Goal: Task Accomplishment & Management: Complete application form

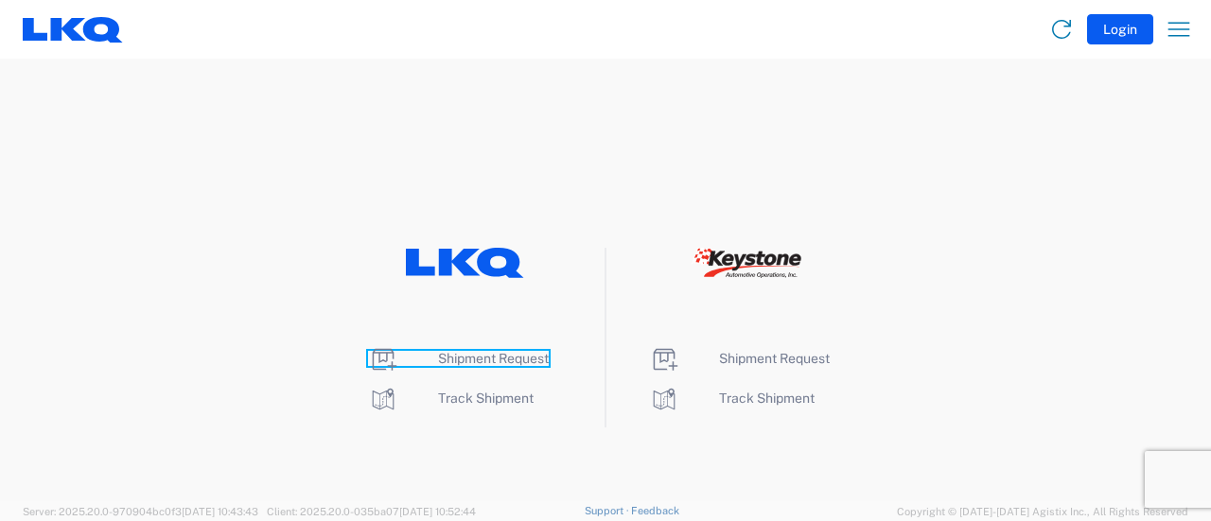
click at [460, 361] on span "Shipment Request" at bounding box center [493, 358] width 111 height 15
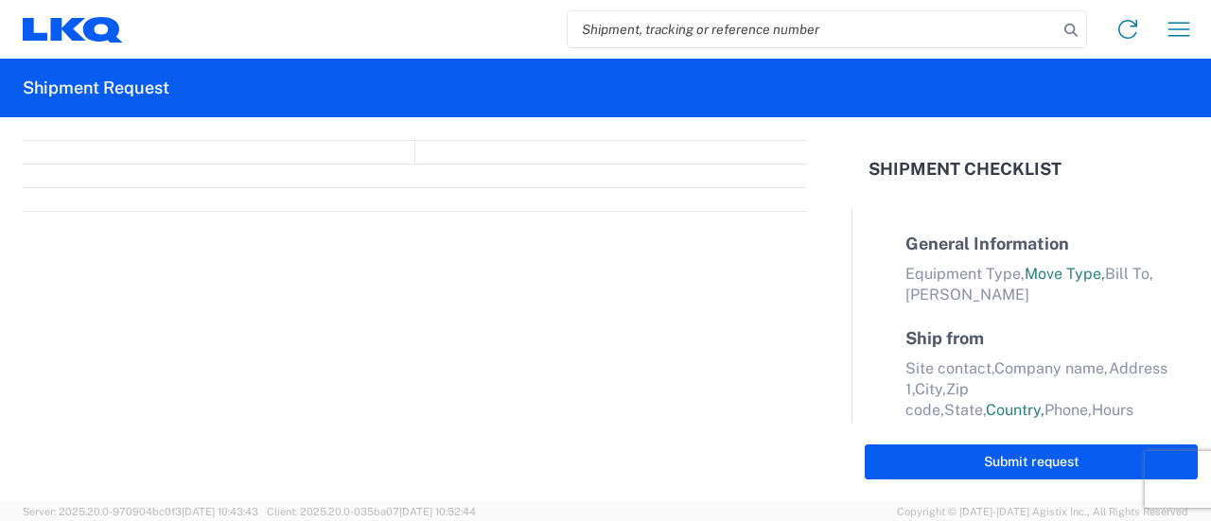
select select "FULL"
select select "LBS"
select select "IN"
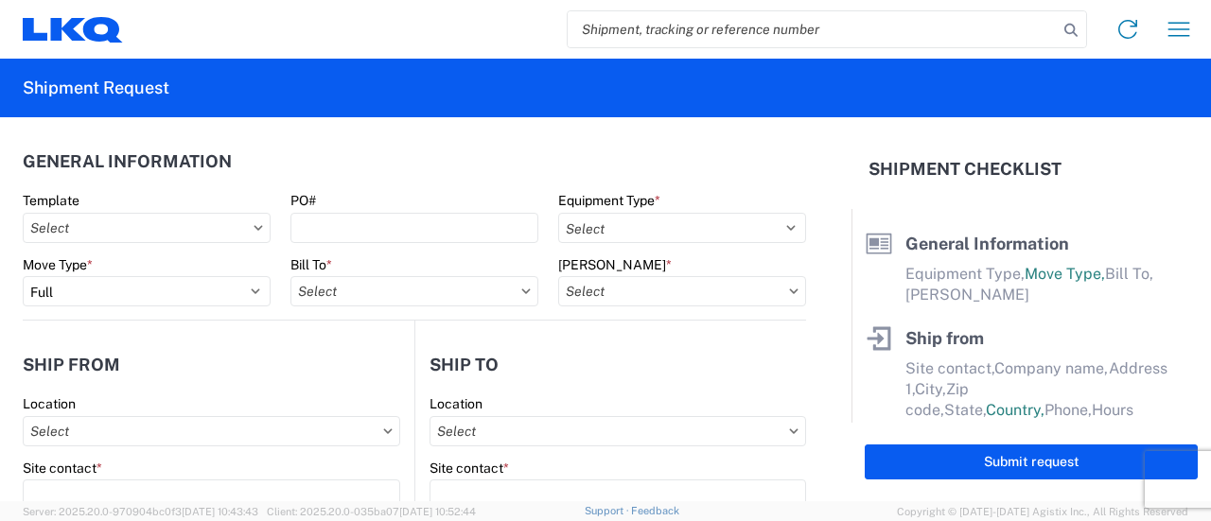
click at [727, 31] on input "search" at bounding box center [813, 29] width 490 height 36
paste input "56970506"
type input "56970506"
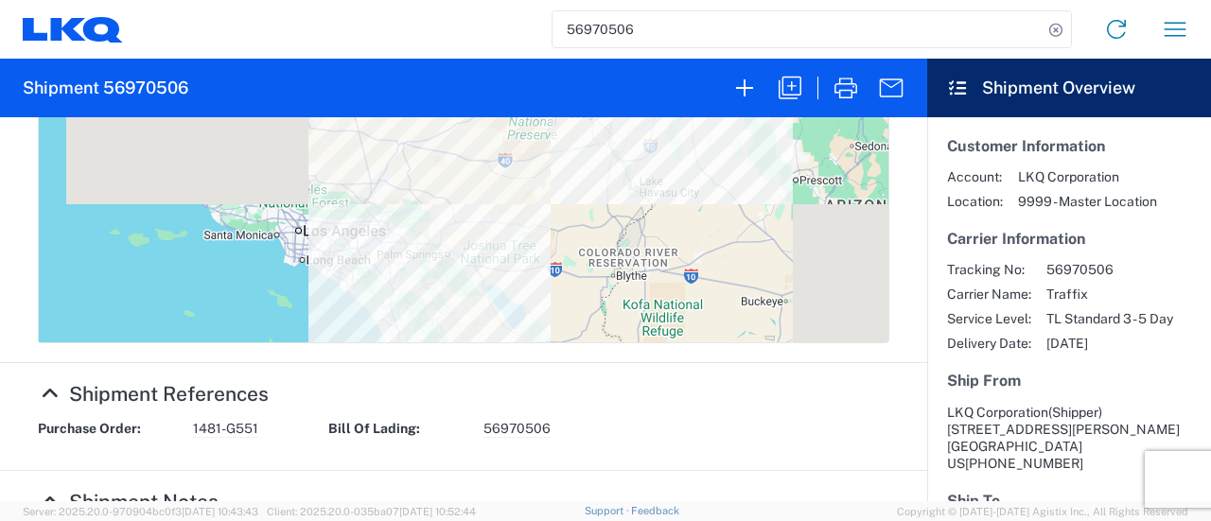
scroll to position [1041, 0]
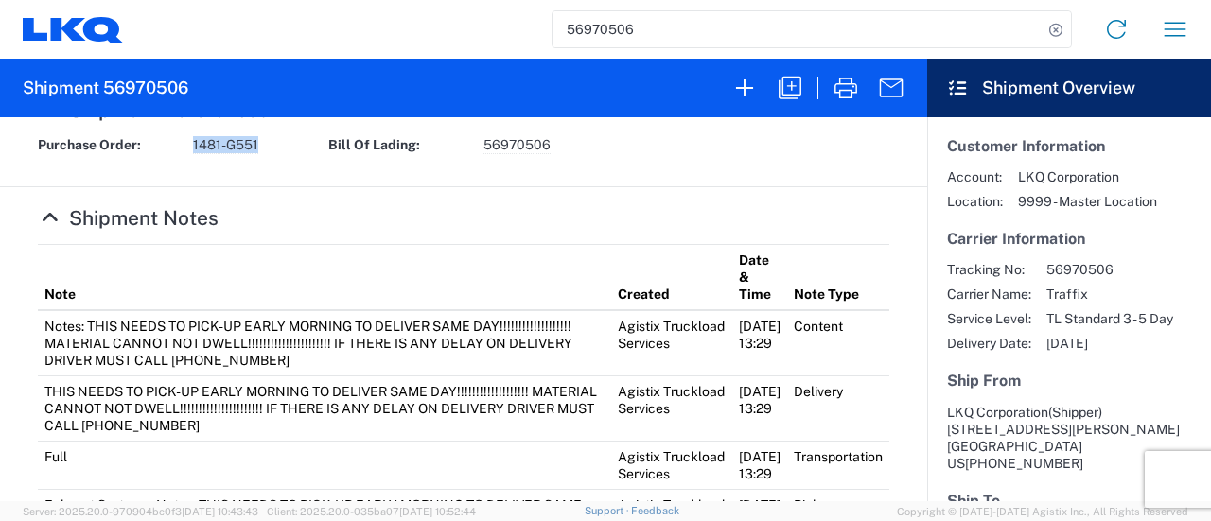
drag, startPoint x: 259, startPoint y: 239, endPoint x: 206, endPoint y: 233, distance: 53.4
click at [194, 154] on div "Purchase Order: 1481-G551" at bounding box center [173, 145] width 291 height 18
copy span "1481-G551"
click at [791, 84] on icon "button" at bounding box center [790, 88] width 30 height 30
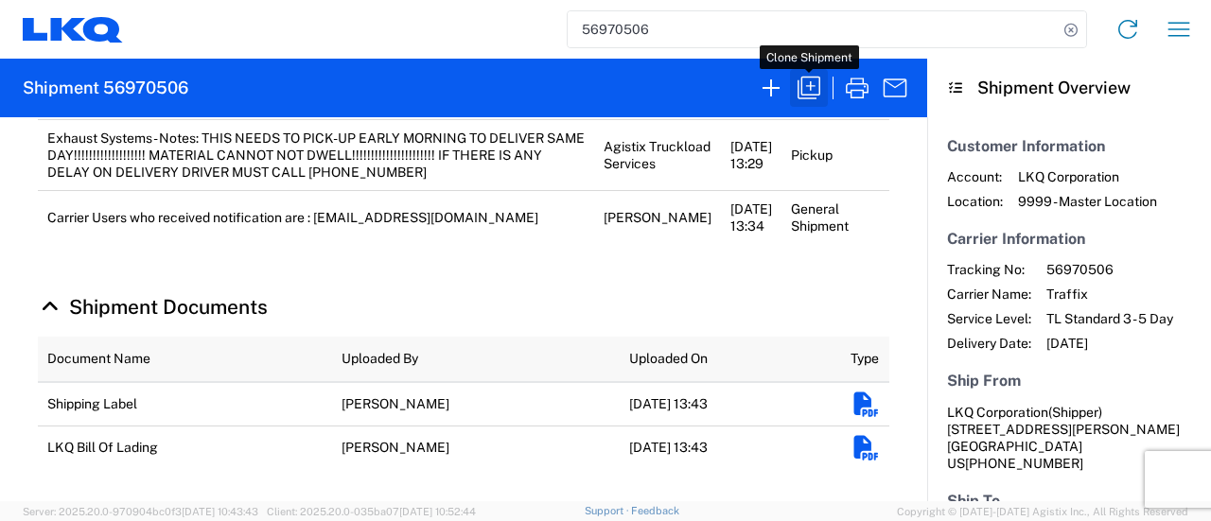
scroll to position [1040, 0]
select select "FULL"
select select "LBS"
select select "IN"
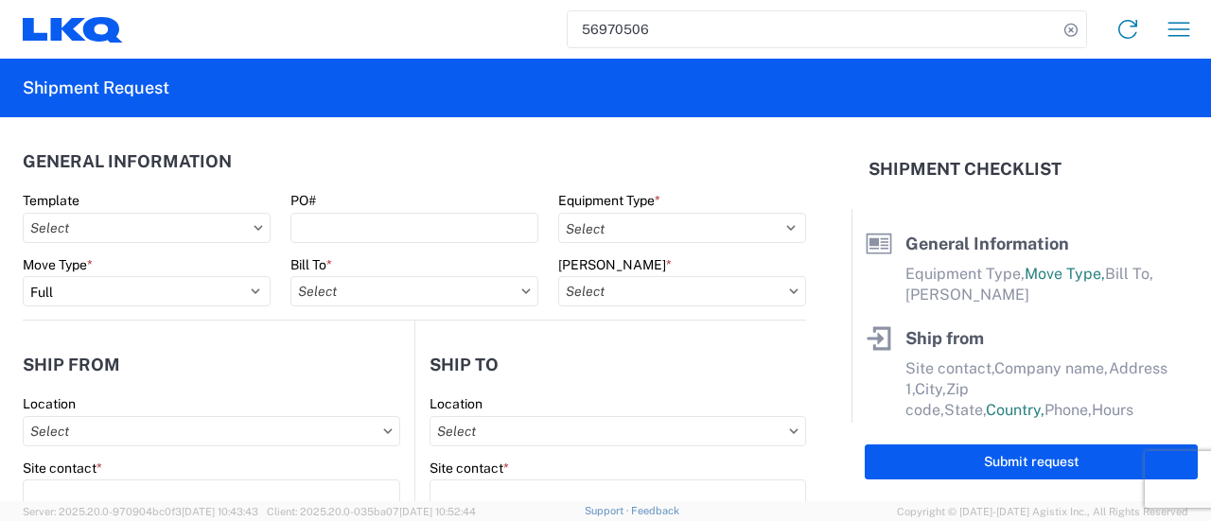
select select "US"
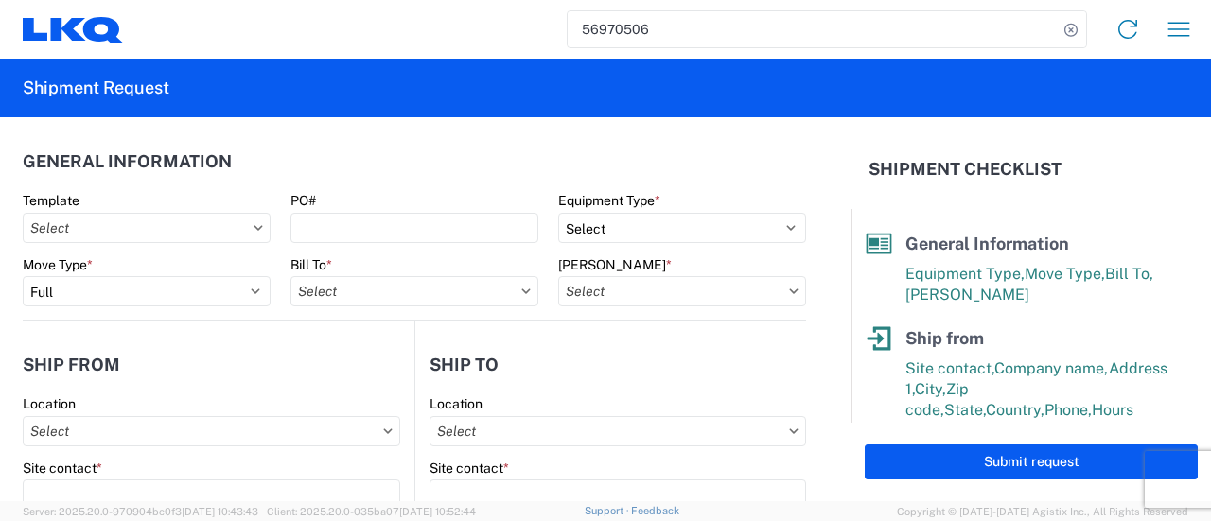
select select "STDV"
type input "Shipper"
type input "LKQ Corporation"
type input "[STREET_ADDRESS][PERSON_NAME]"
type input "[GEOGRAPHIC_DATA]"
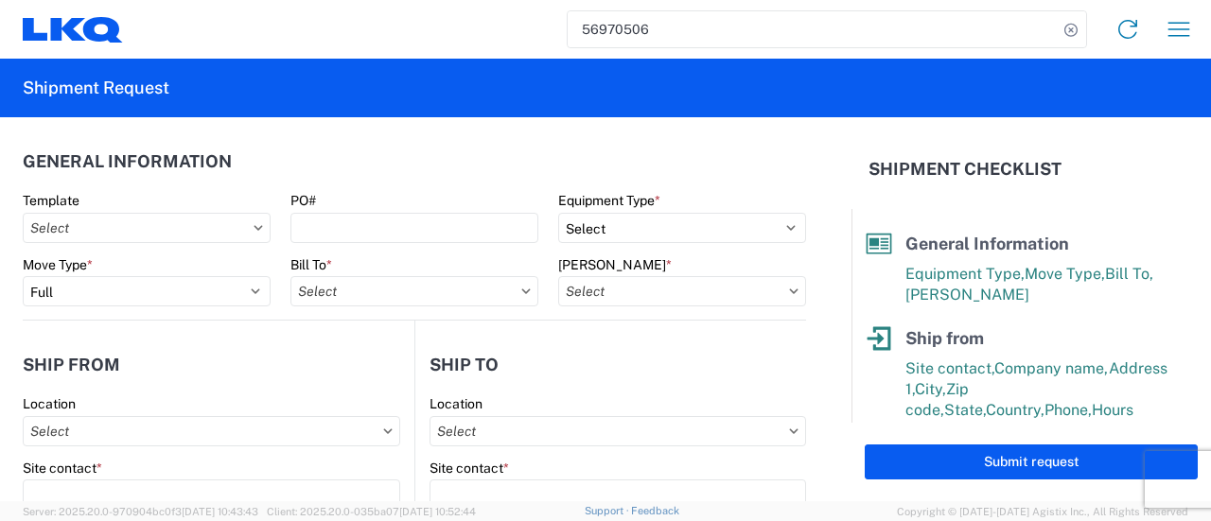
type input "91761"
type input "[EMAIL_ADDRESS][DOMAIN_NAME]"
type input "Iga Wolotolski"
type input "Global Refining Group (West)"
type input "[STREET_ADDRESS][PERSON_NAME]"
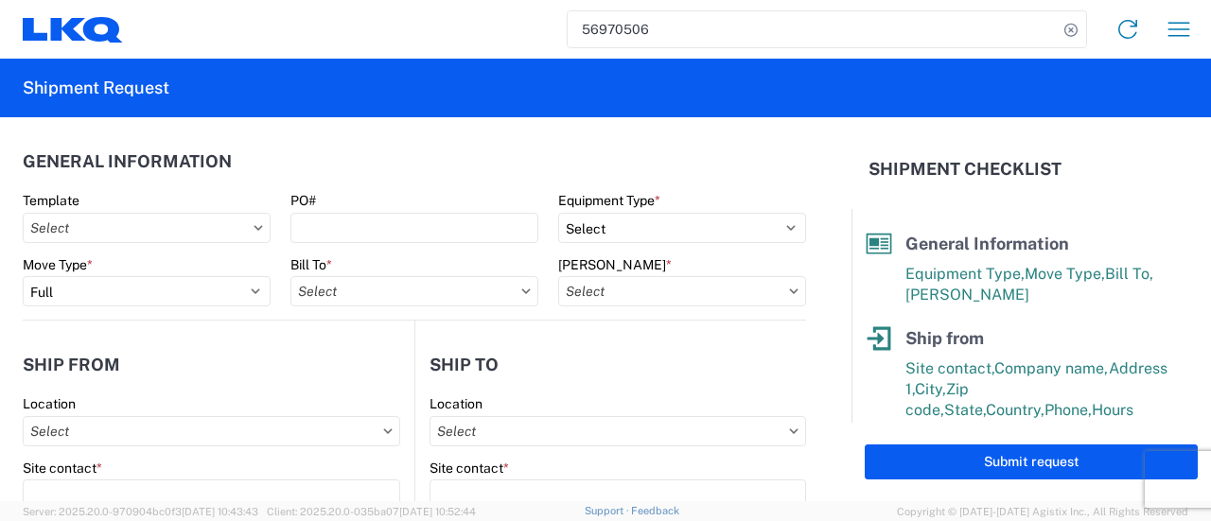
type input "[GEOGRAPHIC_DATA]"
type input "89030"
type input "[EMAIL_ADDRESS][DOMAIN_NAME]"
type input "[PERSON_NAME]"
type input "[EMAIL_ADDRESS][DOMAIN_NAME]"
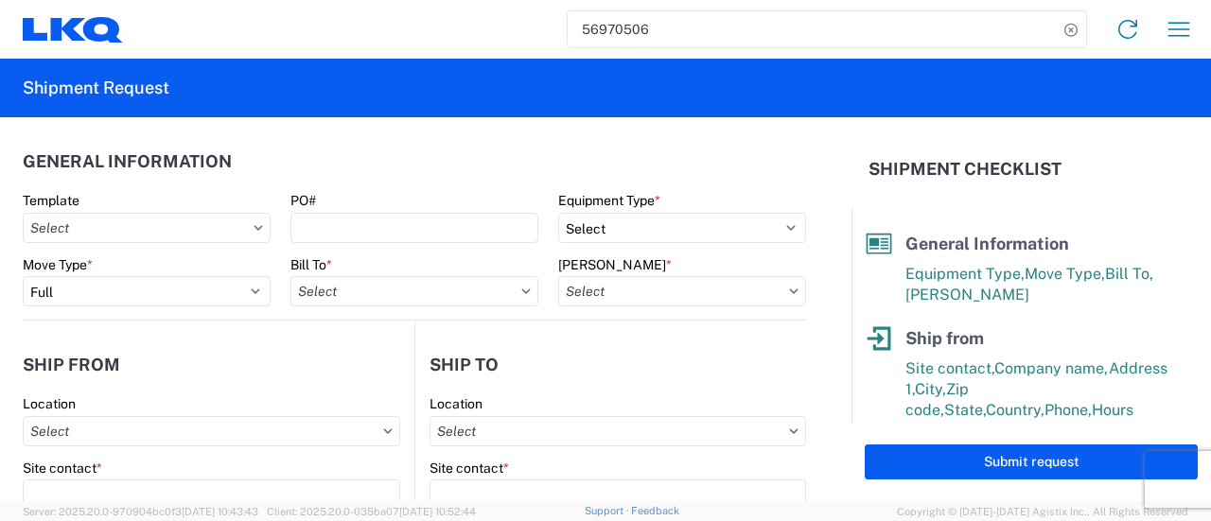
type input "[PHONE_NUMBER]"
type input "[DATE]"
type textarea "THIS NEEDS TO PICK-UP EARLY MORNING TO DELIVER SAME DAY!!!!!!!!!!!!!!!!!!! MATE…"
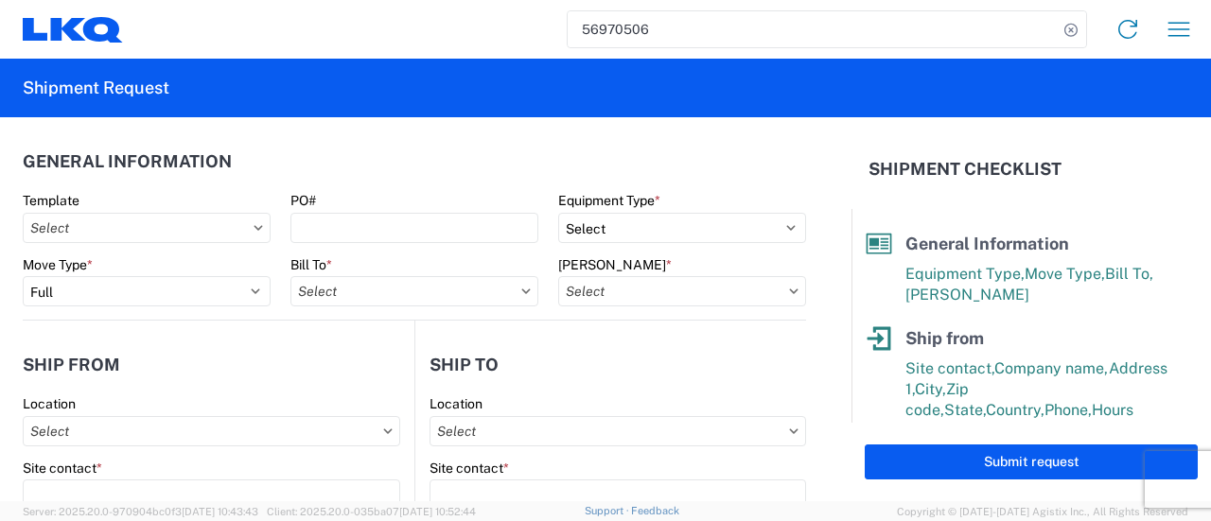
type input "36999"
type input "Exhaust Systems"
type input "31"
type input "1"
type input "0.33"
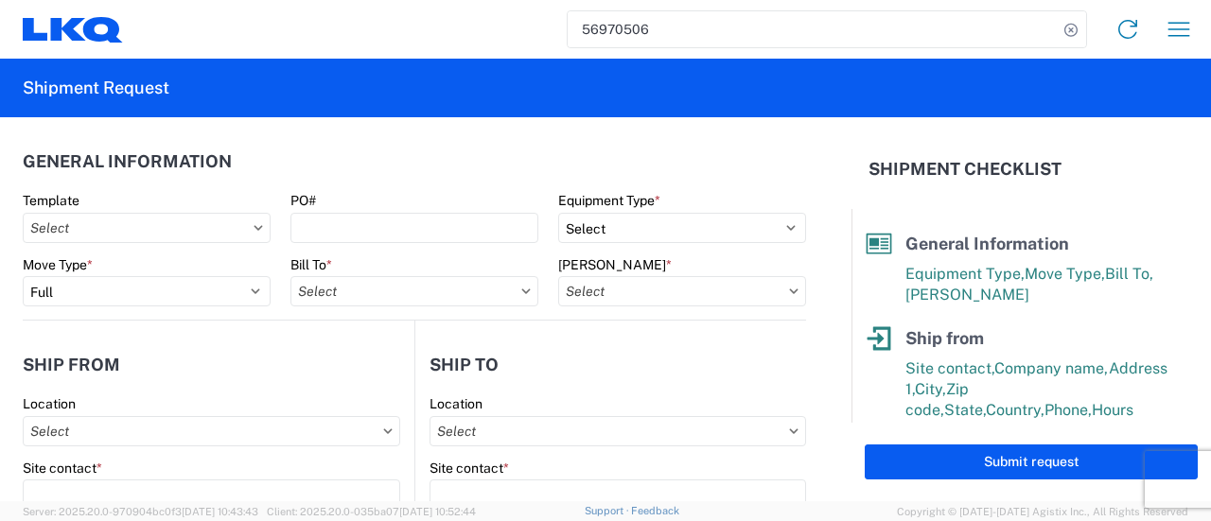
type input "0.06"
select select "FT"
type textarea "THIS NEEDS TO PICK-UP EARLY MORNING TO DELIVER SAME DAY!!!!!!!!!!!!!!!!!!! MATE…"
type input "1481 - Precious Metals - Master Mining"
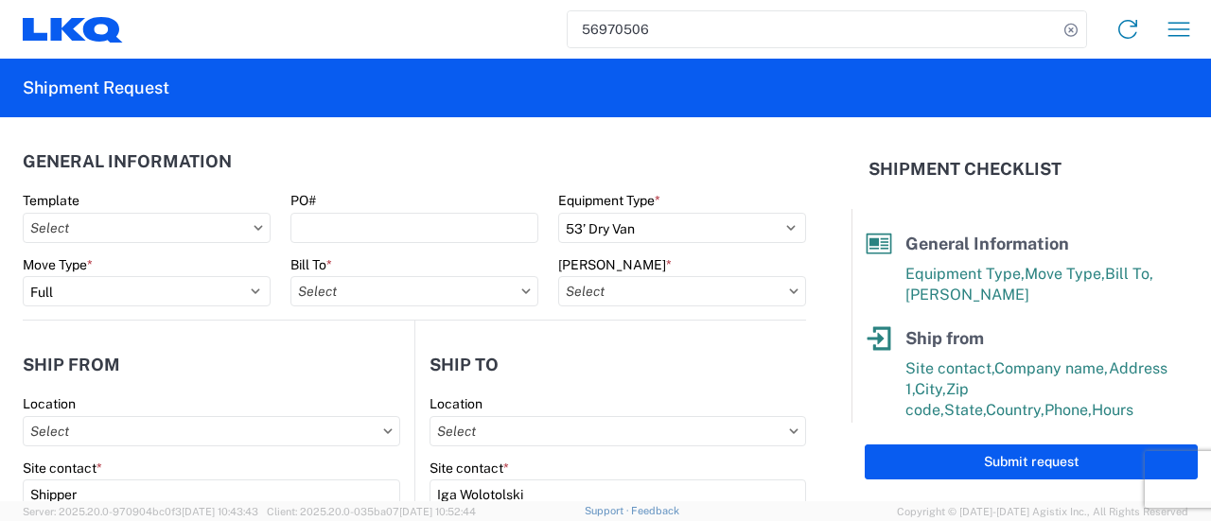
type input "1481-6300-66000-0000 - 1481 Freight Out"
type input "1769 - [US_STATE] Core"
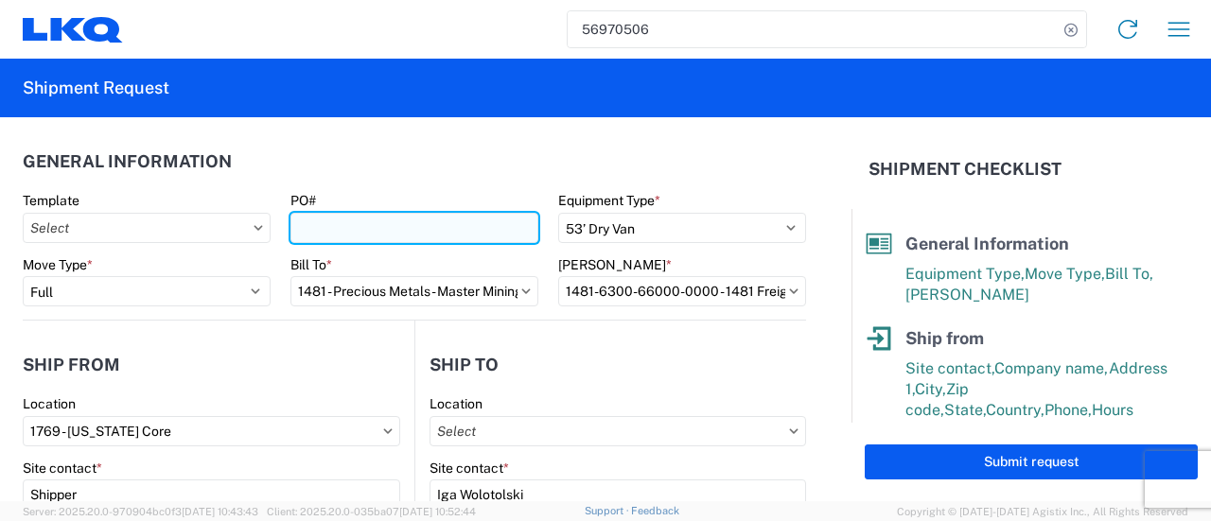
click at [342, 226] on input "PO#" at bounding box center [415, 228] width 248 height 30
paste input "1481-G551"
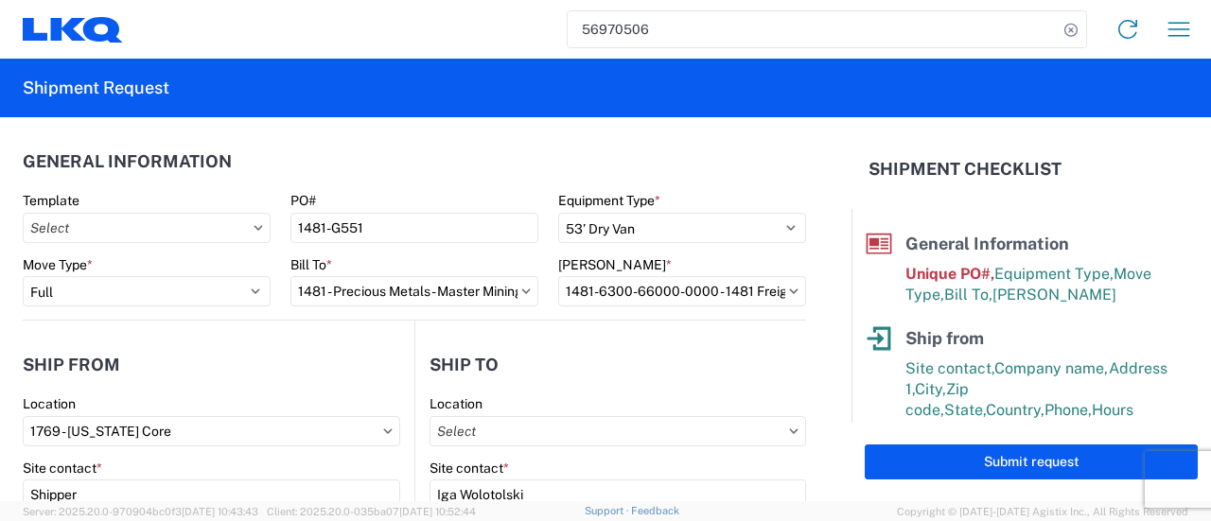
click at [321, 162] on header "General Information" at bounding box center [415, 161] width 784 height 43
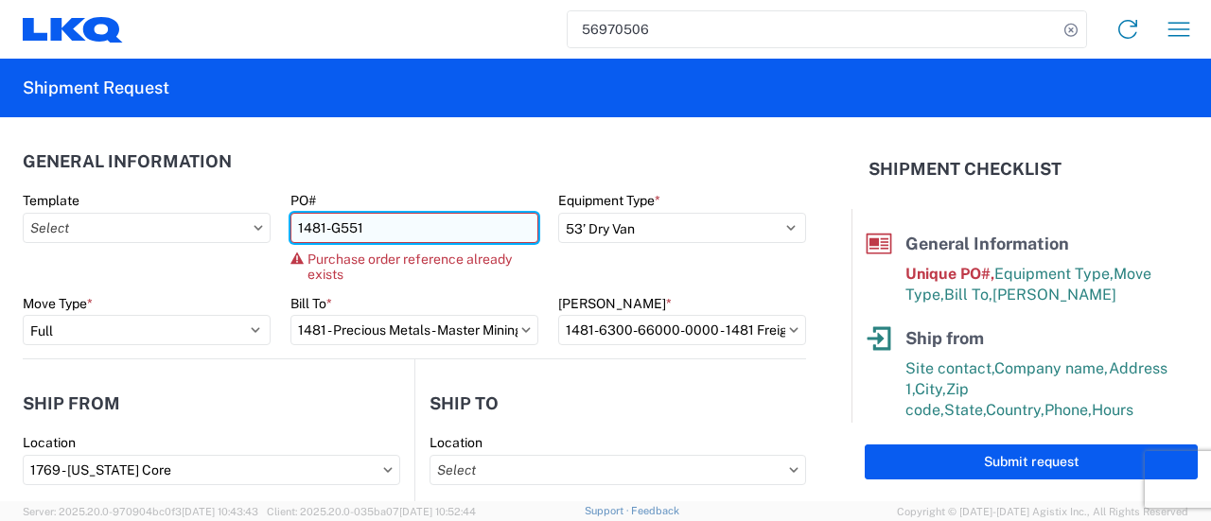
click at [377, 219] on input "1481-G551" at bounding box center [415, 228] width 248 height 30
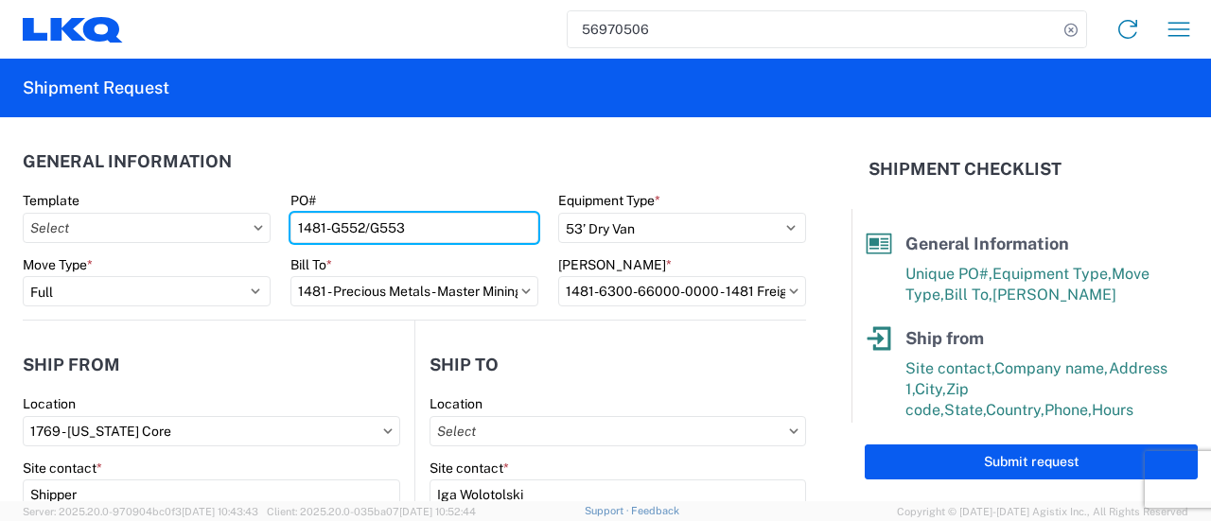
type input "1481-G552/G553"
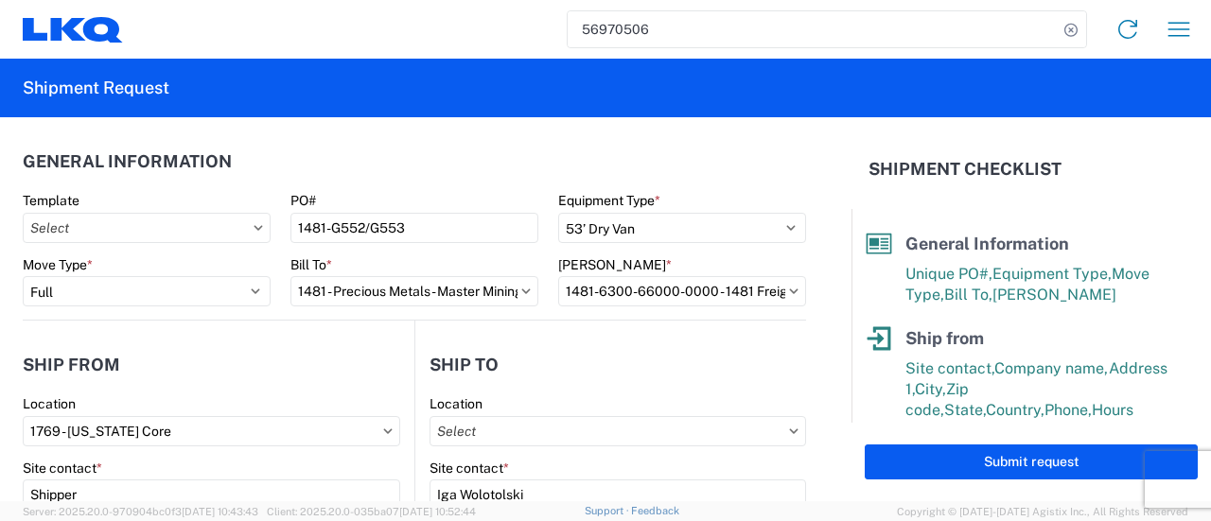
click at [195, 366] on header "Ship from" at bounding box center [219, 365] width 392 height 43
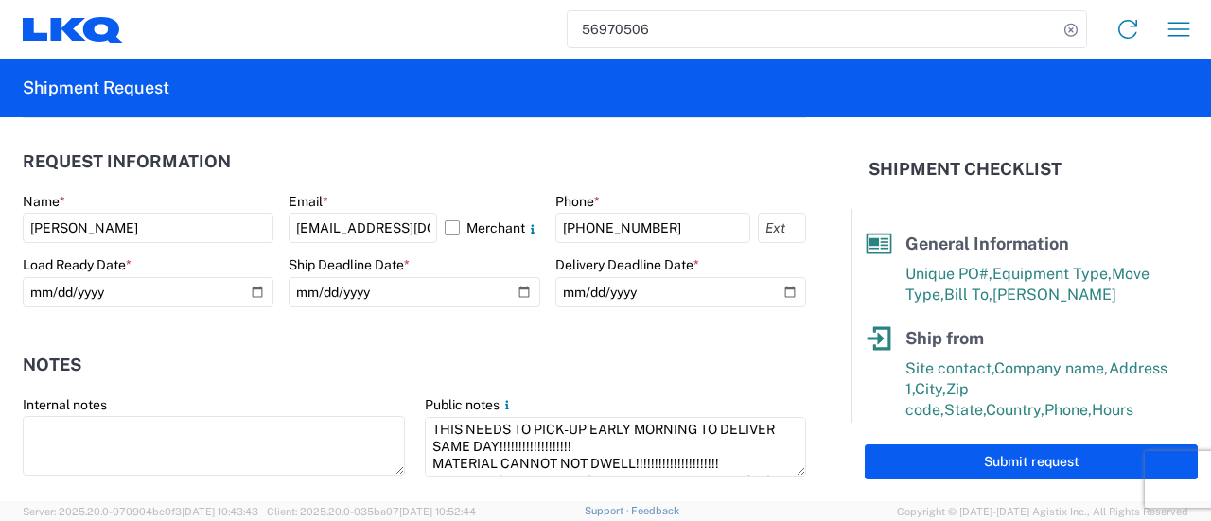
scroll to position [1041, 0]
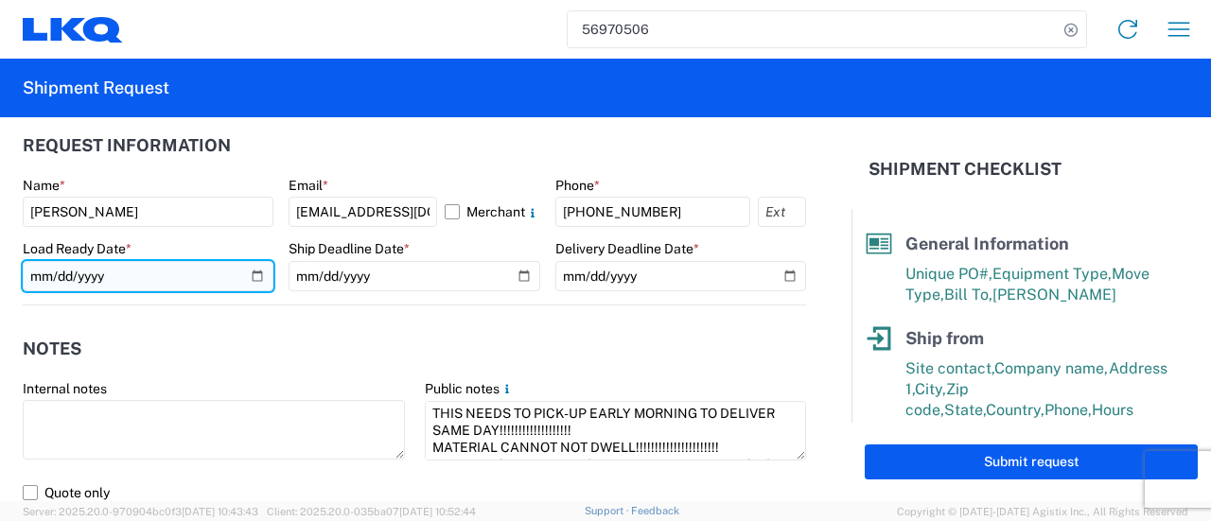
click at [250, 269] on input "[DATE]" at bounding box center [148, 276] width 251 height 30
type input "[DATE]"
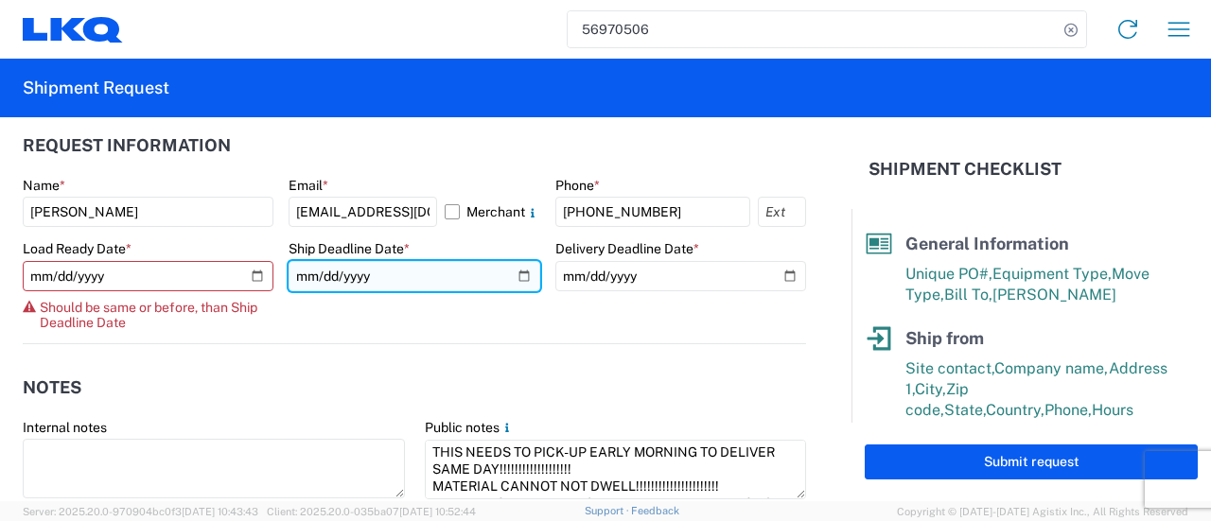
click at [514, 280] on input "[DATE]" at bounding box center [414, 276] width 251 height 30
type input "[DATE]"
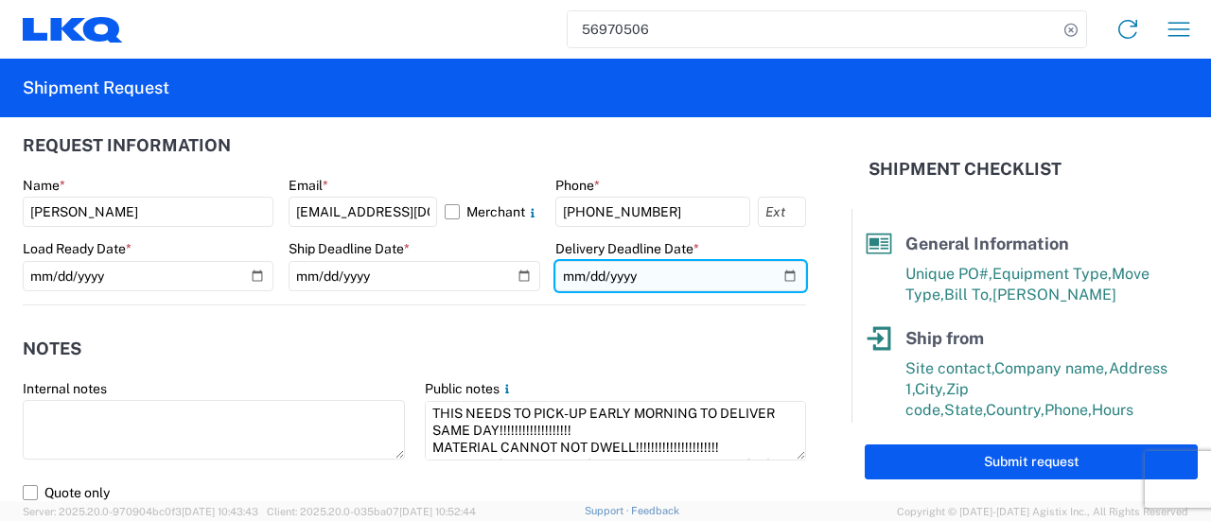
click at [772, 271] on input "[DATE]" at bounding box center [681, 276] width 251 height 30
type input "[DATE]"
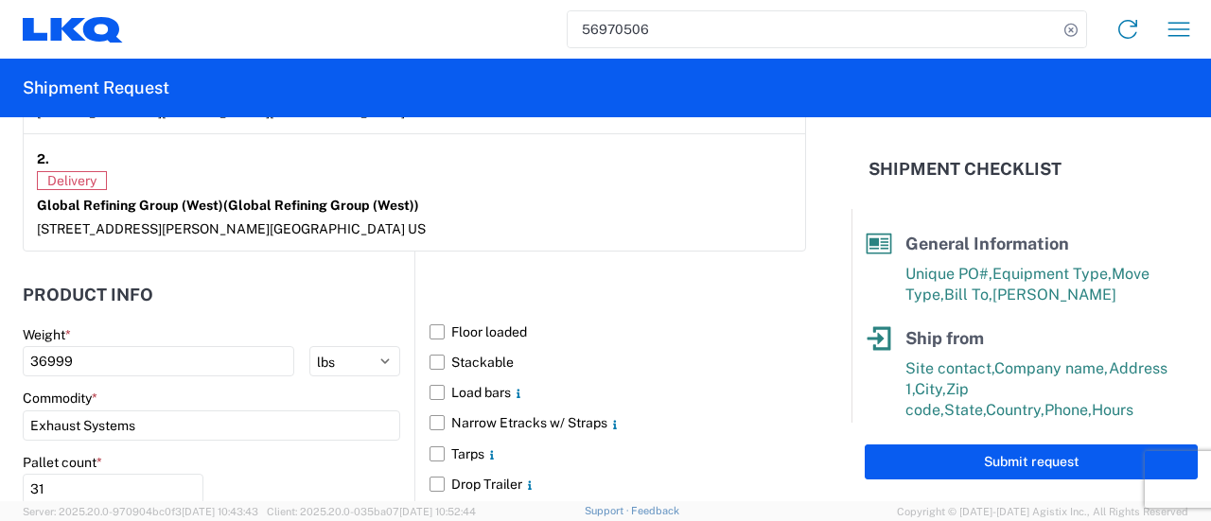
scroll to position [1703, 0]
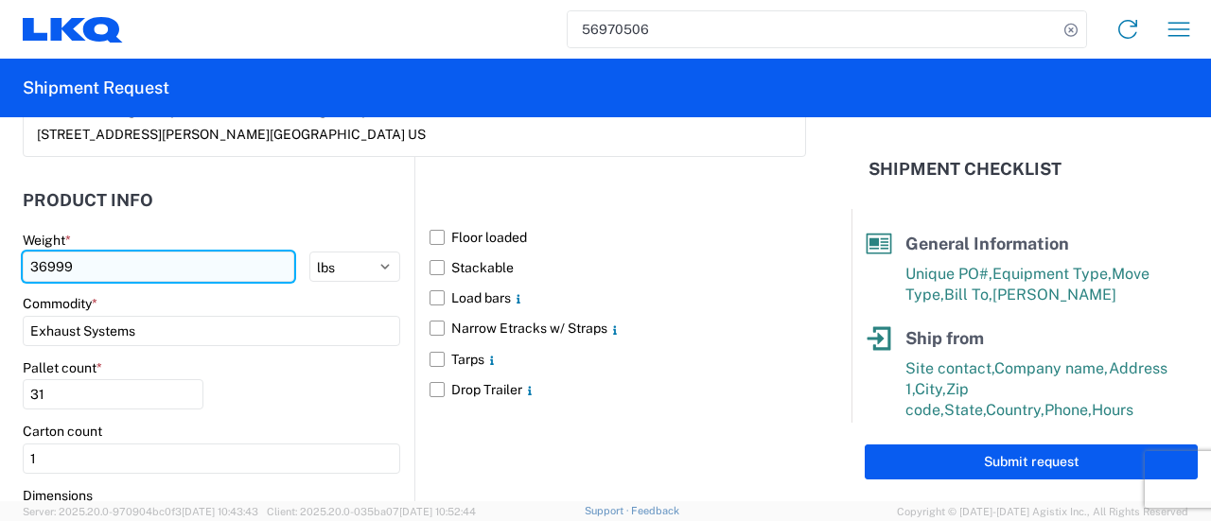
click at [105, 259] on input "36999" at bounding box center [159, 267] width 272 height 30
type input "3"
type input "40530"
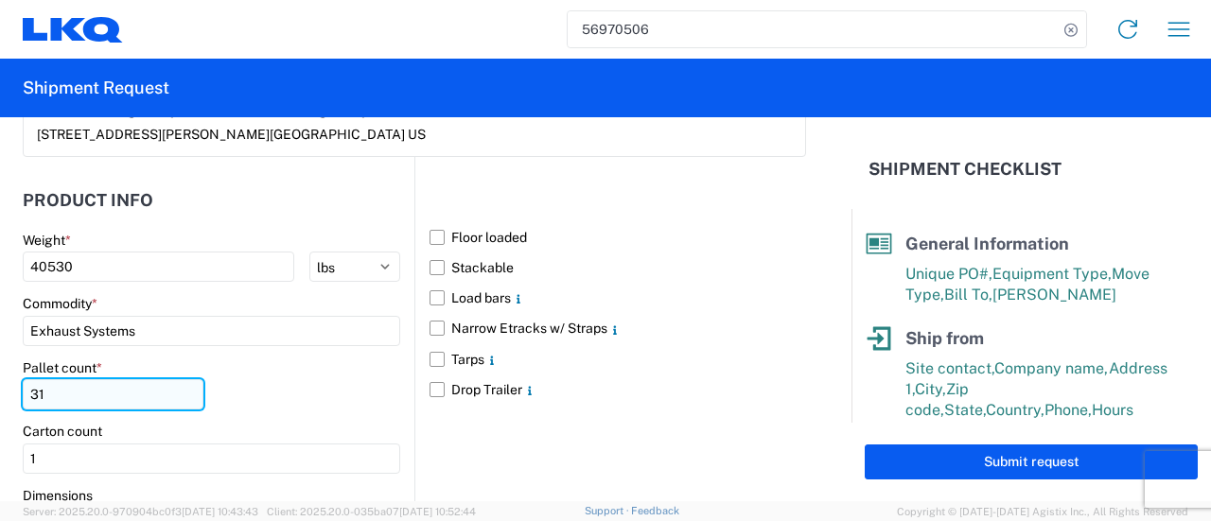
click at [48, 387] on input "31" at bounding box center [113, 394] width 181 height 30
type input "3"
type input "40"
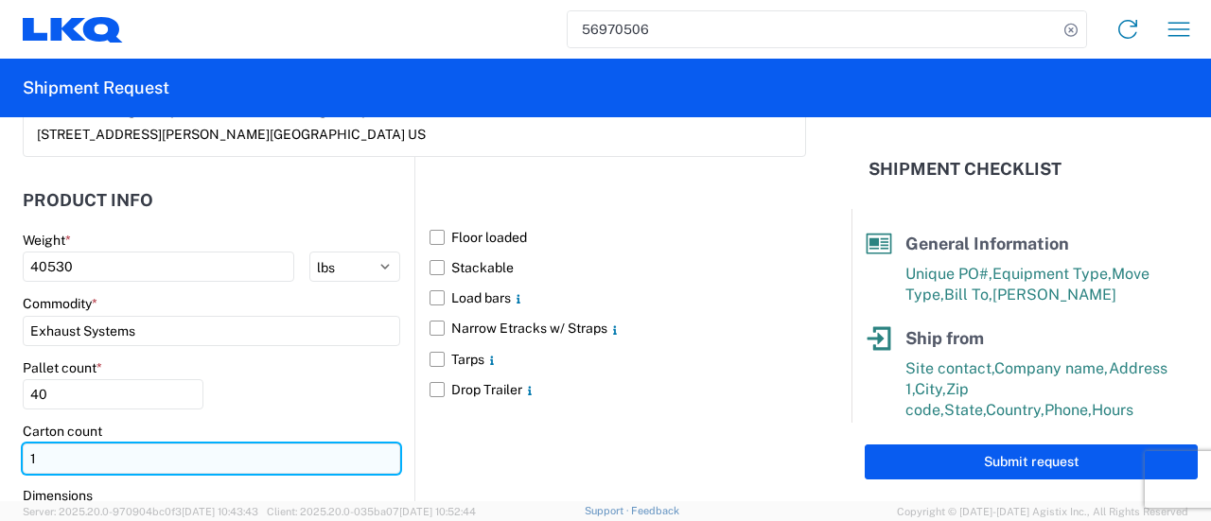
click at [351, 447] on input "1" at bounding box center [212, 459] width 378 height 30
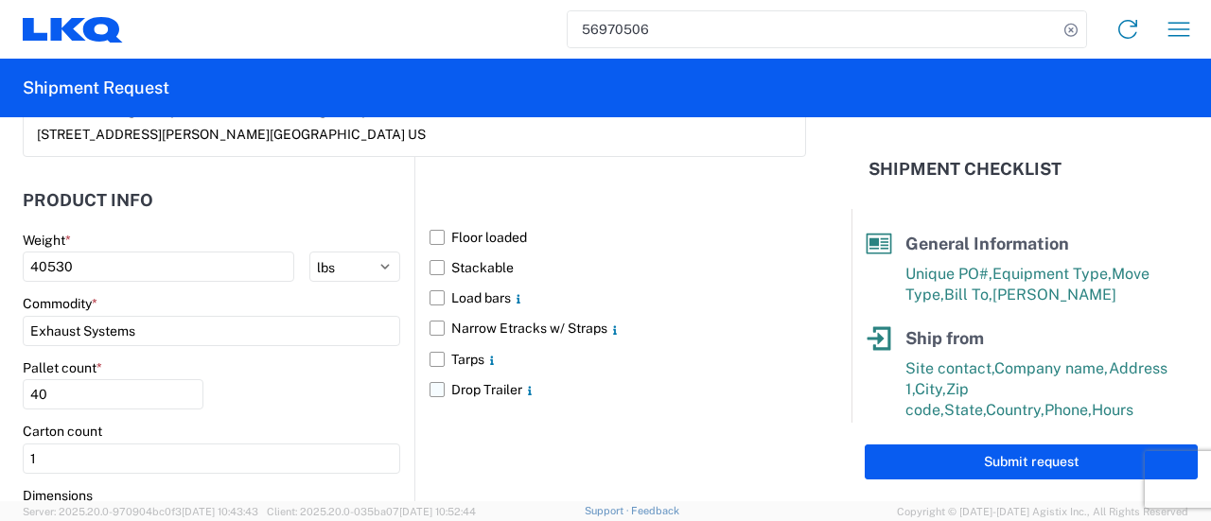
click at [685, 385] on label "Drop Trailer" at bounding box center [618, 390] width 377 height 30
click at [0, 0] on input "Drop Trailer" at bounding box center [0, 0] width 0 height 0
drag, startPoint x: 432, startPoint y: 387, endPoint x: 453, endPoint y: 398, distance: 24.6
click at [432, 387] on label "Drop Trailer" at bounding box center [618, 390] width 377 height 30
click at [0, 0] on input "Drop Trailer" at bounding box center [0, 0] width 0 height 0
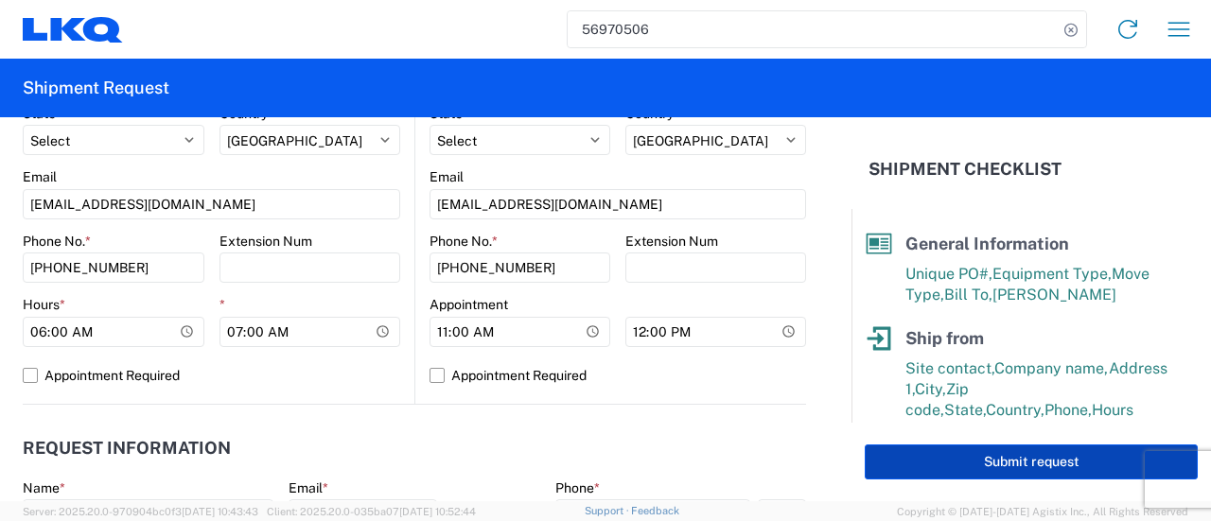
scroll to position [852, 0]
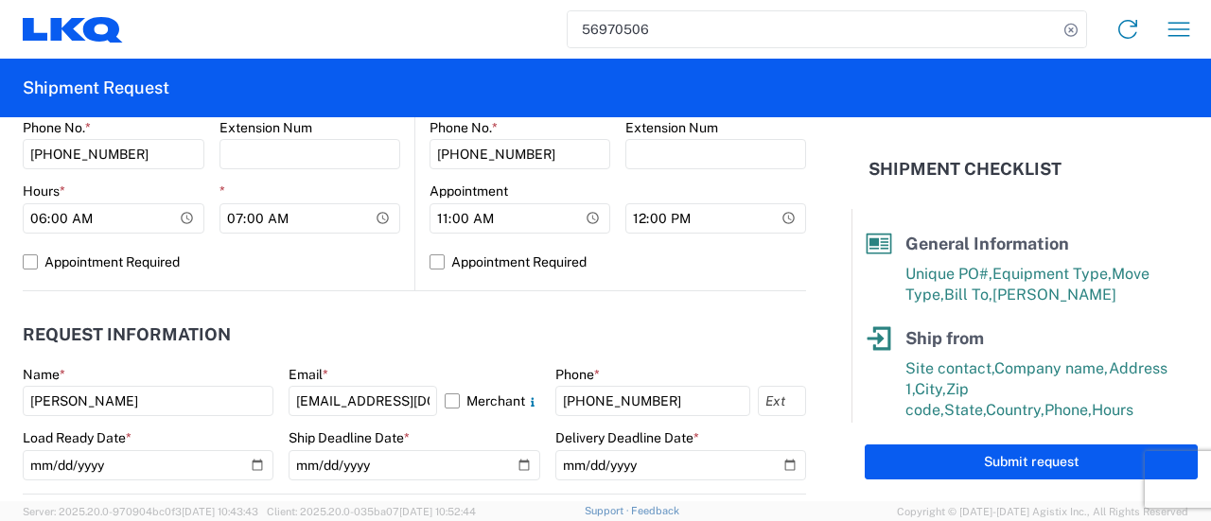
click at [1020, 468] on button "Submit request" at bounding box center [1031, 462] width 333 height 35
